Goal: Transaction & Acquisition: Purchase product/service

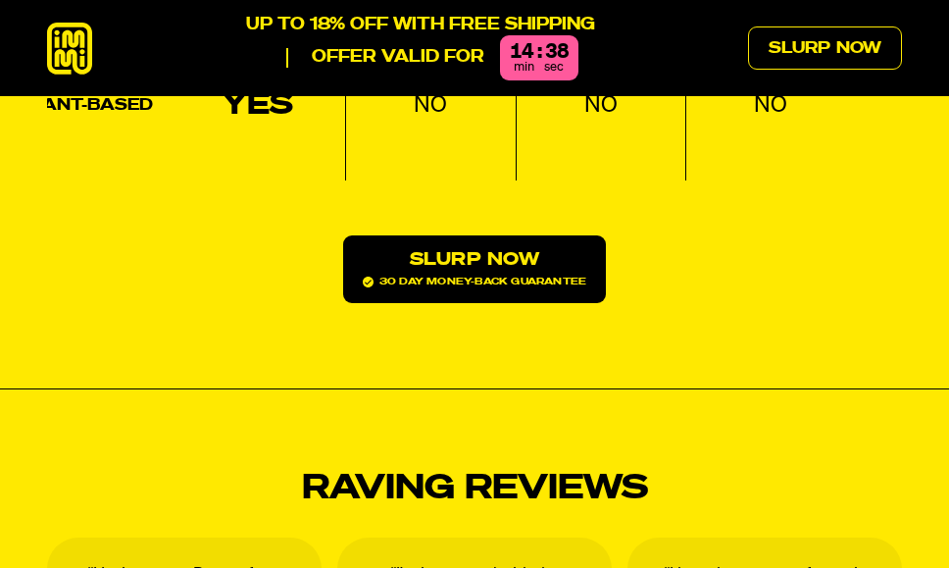
scroll to position [2767, 0]
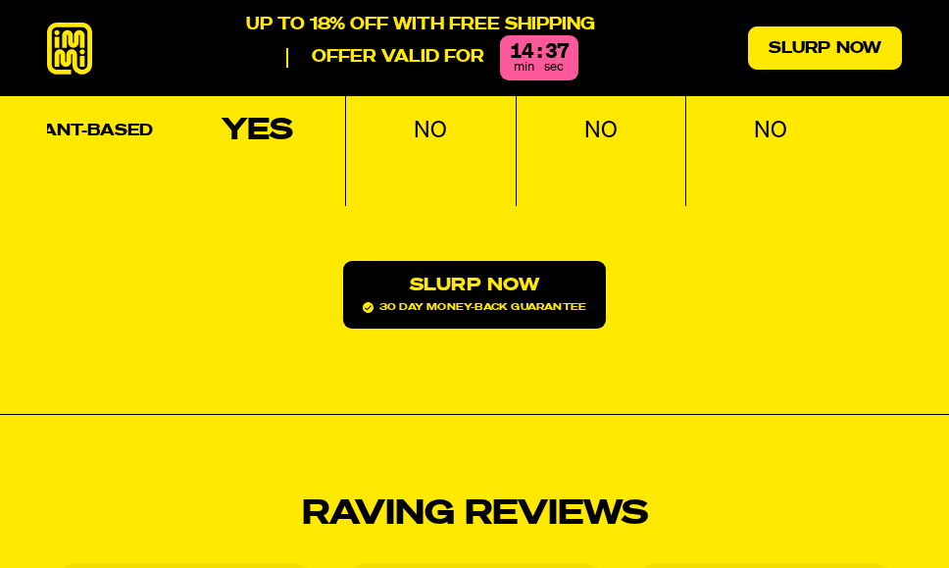
click at [808, 43] on link "Slurp Now" at bounding box center [825, 47] width 154 height 43
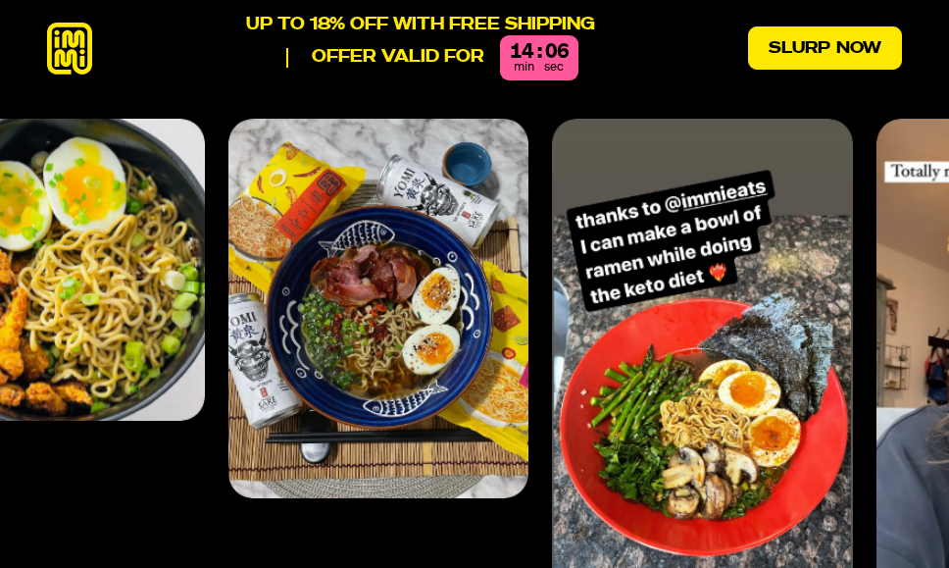
scroll to position [6764, 0]
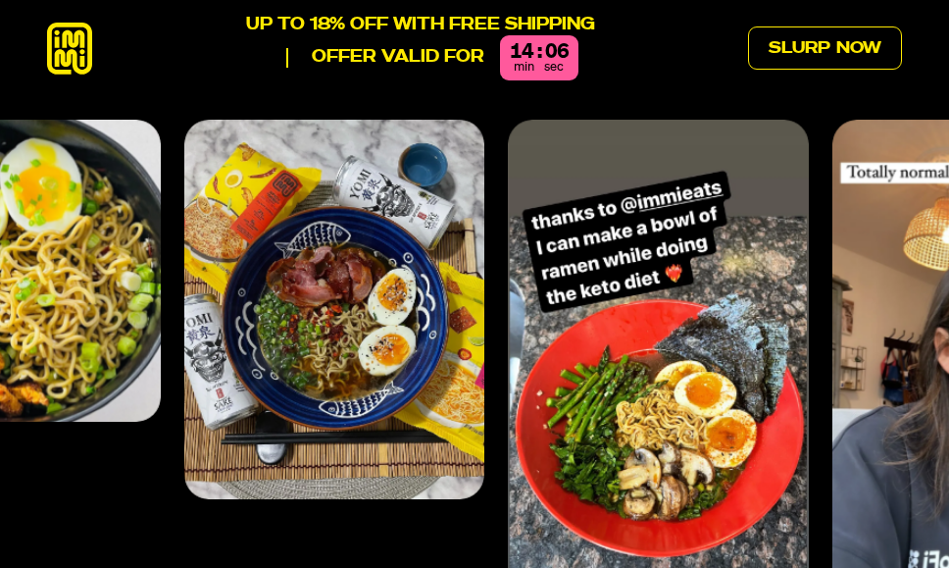
click at [61, 37] on icon at bounding box center [69, 49] width 45 height 52
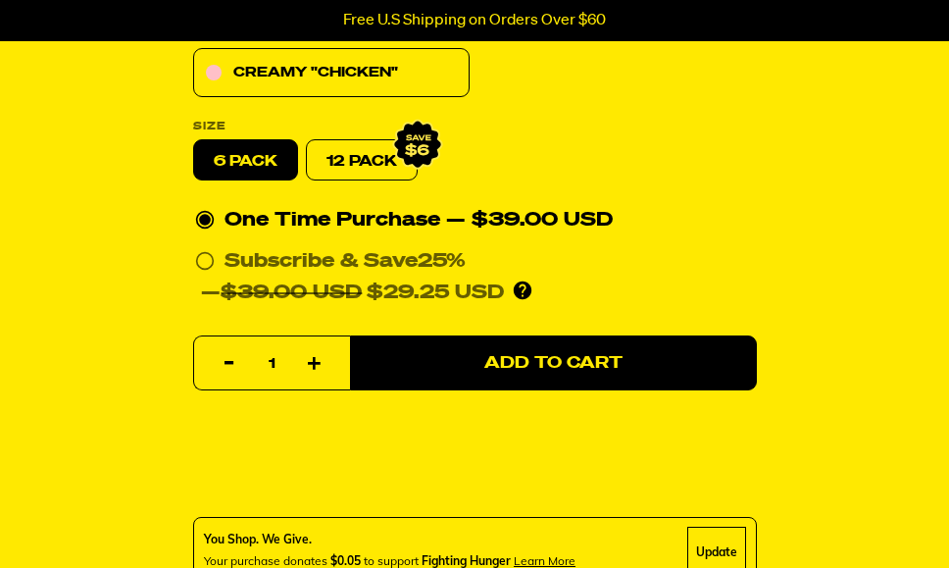
scroll to position [923, 0]
